Goal: Communication & Community: Ask a question

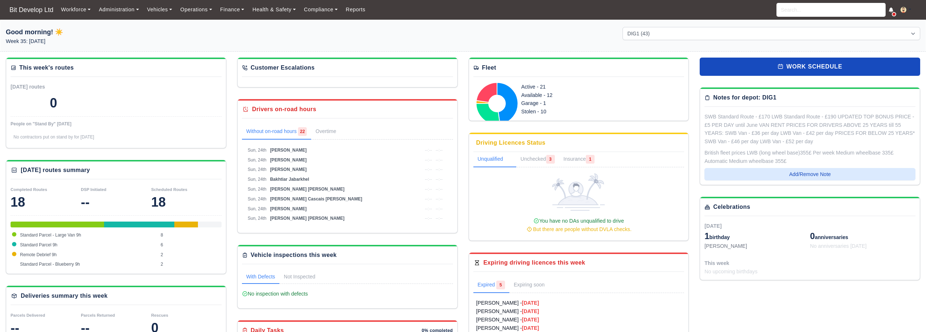
select select "2"
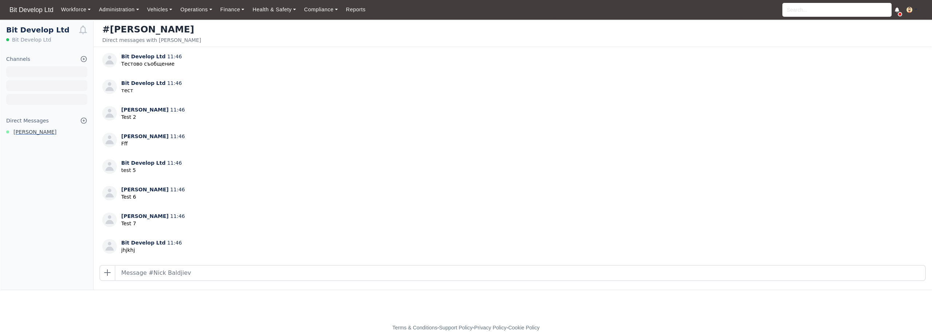
click at [28, 133] on span "[PERSON_NAME]" at bounding box center [34, 132] width 43 height 8
click at [217, 271] on input "text" at bounding box center [519, 272] width 809 height 15
type input "test [DATE]"
click at [33, 133] on span "[PERSON_NAME]" at bounding box center [34, 132] width 43 height 8
click at [200, 276] on input "text" at bounding box center [519, 272] width 809 height 15
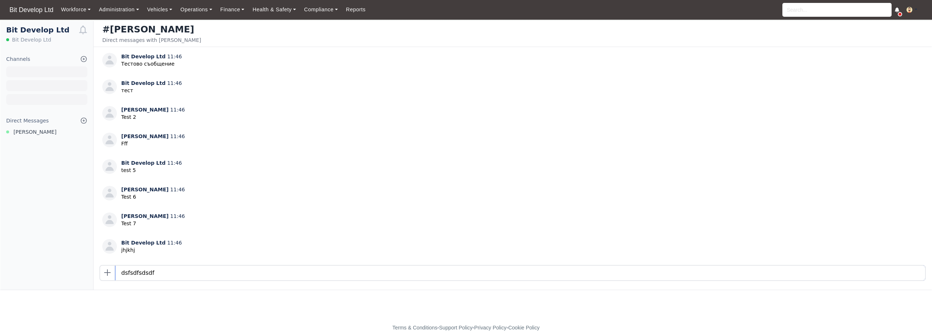
type input "dsfsdfsdsdf"
click at [200, 276] on input "text" at bounding box center [519, 272] width 809 height 15
type input "d"
type input "kokoko"
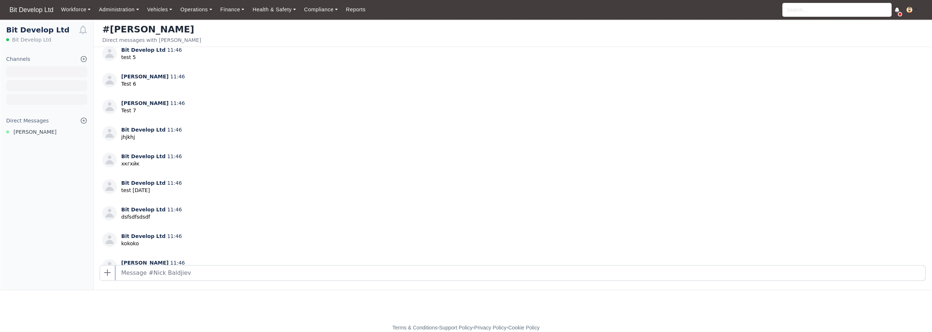
scroll to position [139, 0]
type input "jjhhkj"
click at [212, 271] on input "text" at bounding box center [519, 272] width 809 height 15
type input "ihuhuih"
click at [215, 272] on input "text" at bounding box center [519, 272] width 809 height 15
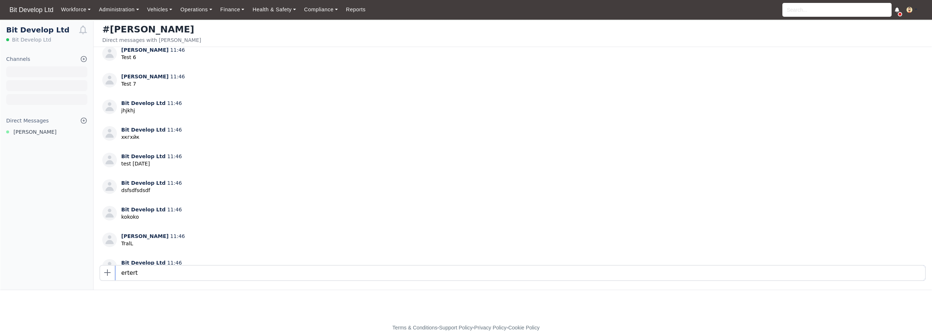
type input "ertert"
type input "ret"
click at [29, 131] on span "[PERSON_NAME]" at bounding box center [34, 132] width 43 height 8
click at [176, 271] on input "text" at bounding box center [519, 272] width 809 height 15
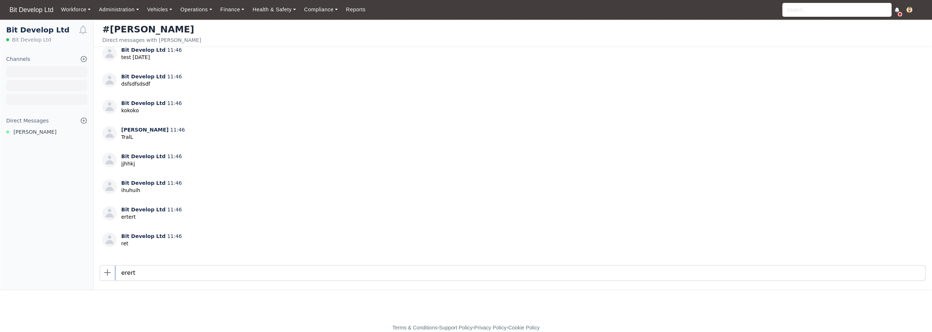
type input "erert"
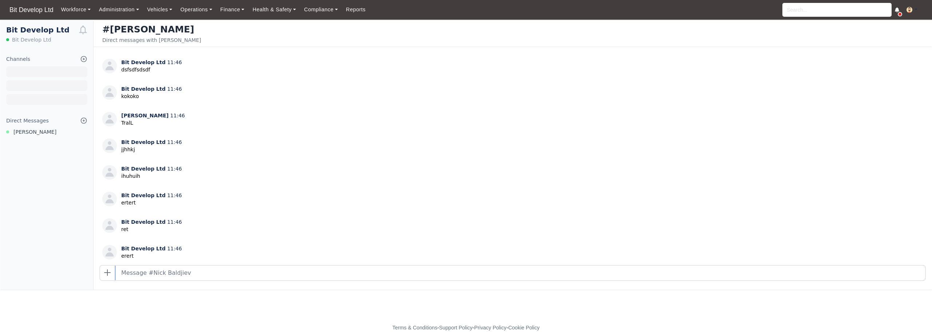
scroll to position [272, 0]
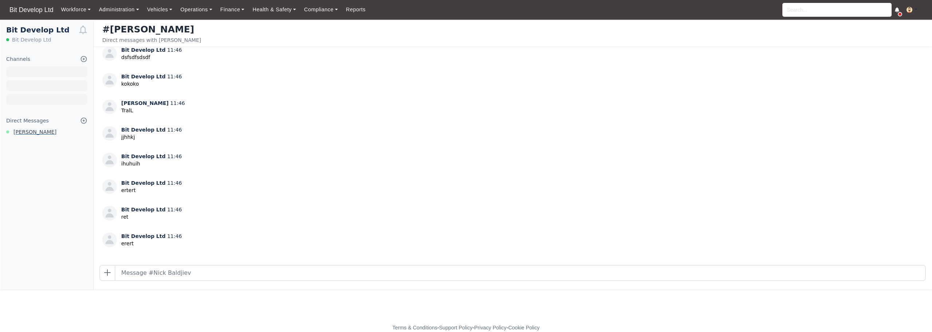
click at [21, 131] on span "[PERSON_NAME]" at bounding box center [34, 132] width 43 height 8
click at [205, 275] on input "text" at bounding box center [519, 272] width 809 height 15
type input "Test"
click at [221, 277] on input "text" at bounding box center [519, 272] width 809 height 15
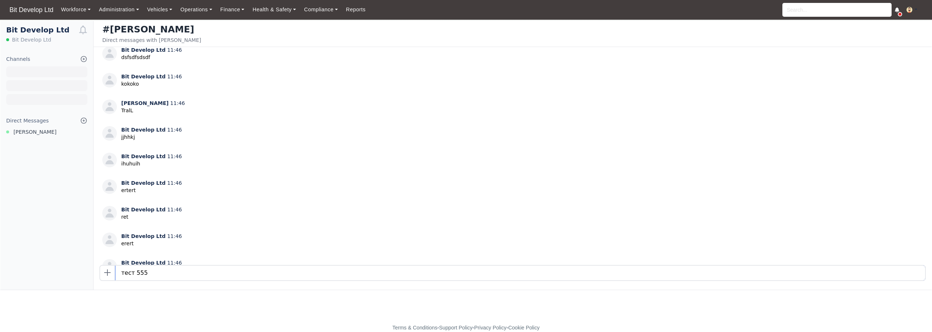
type input "тест 555"
type input "dfdfdfg"
click at [193, 273] on input "text" at bounding box center [519, 272] width 809 height 15
type input "xcvxcvxv"
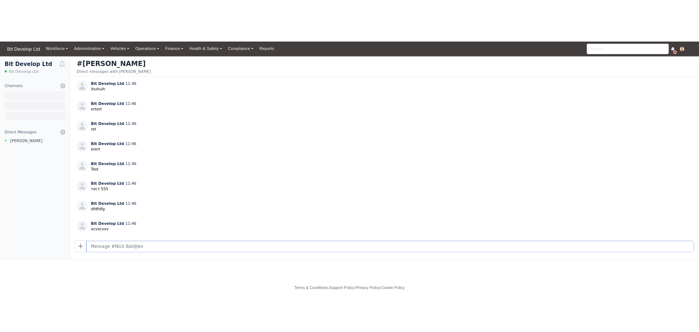
scroll to position [378, 0]
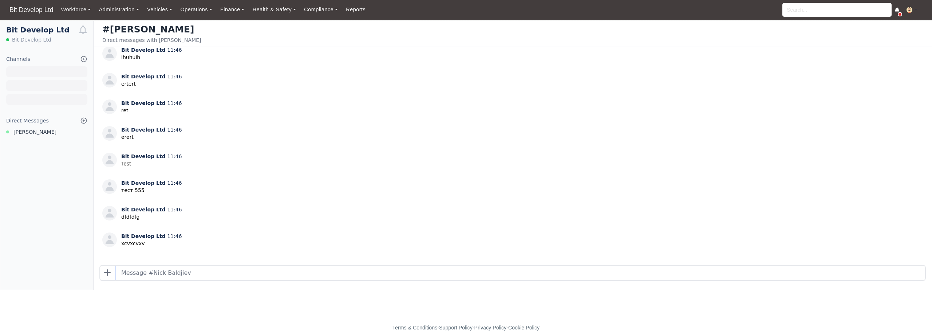
click at [206, 278] on input "text" at bounding box center [519, 272] width 809 height 15
type input "aaaaa"
click at [251, 274] on input "text" at bounding box center [519, 272] width 809 height 15
type input "Някакъв текст който е много дълъг за да може да мине на нов ред"
click at [156, 275] on input "text" at bounding box center [519, 272] width 809 height 15
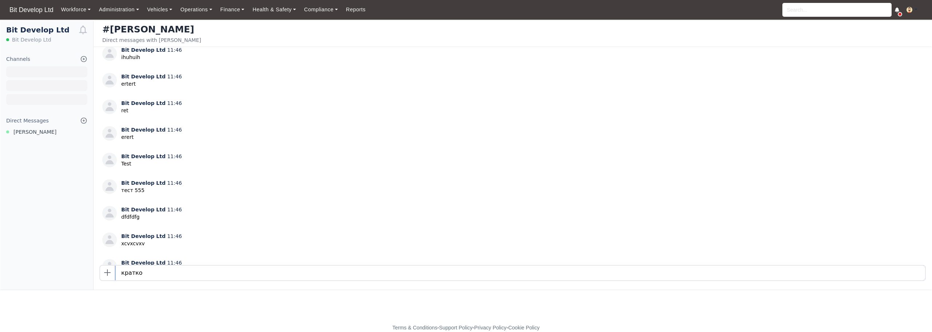
type input "кратко"
click at [83, 121] on icon at bounding box center [83, 120] width 7 height 7
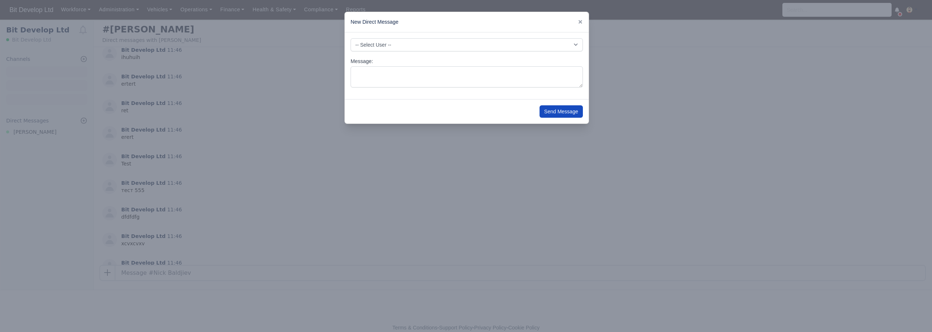
click at [606, 180] on div at bounding box center [466, 166] width 932 height 332
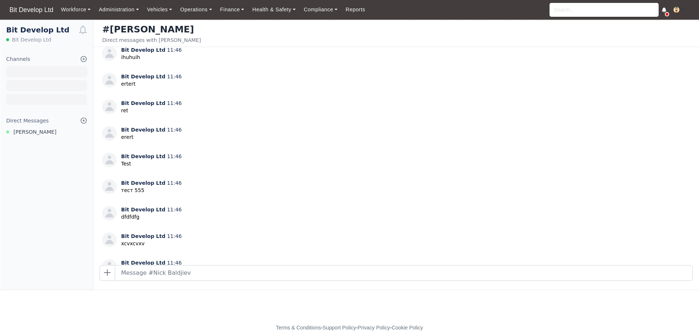
click at [84, 119] on icon at bounding box center [83, 120] width 7 height 7
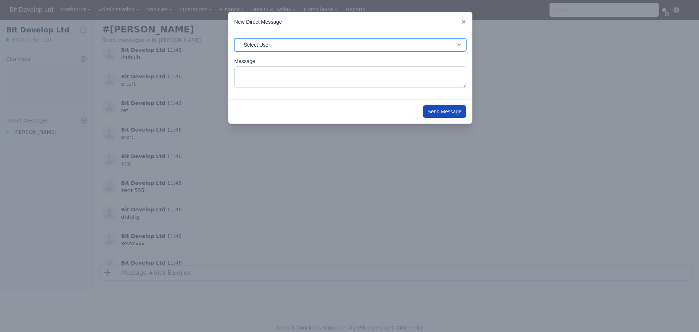
click at [324, 48] on select "-- Select User -- -DHP - NO DRIVER PAYMENT -DIG - NO DRIVER PAYMENT -DME - NO D…" at bounding box center [350, 44] width 232 height 13
